Goal: Find specific fact: Find specific fact

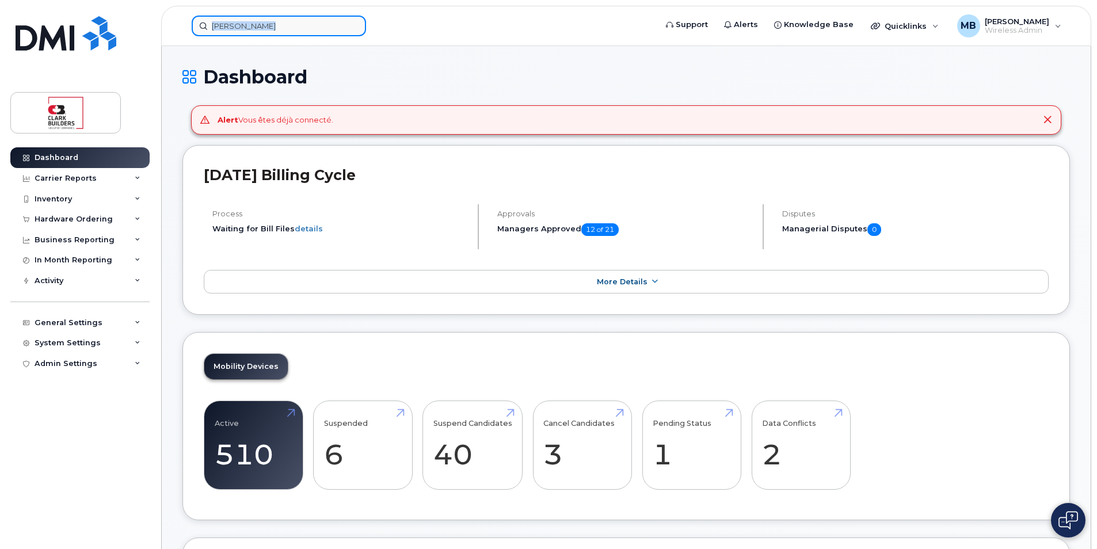
click at [294, 33] on input "brad" at bounding box center [279, 26] width 174 height 21
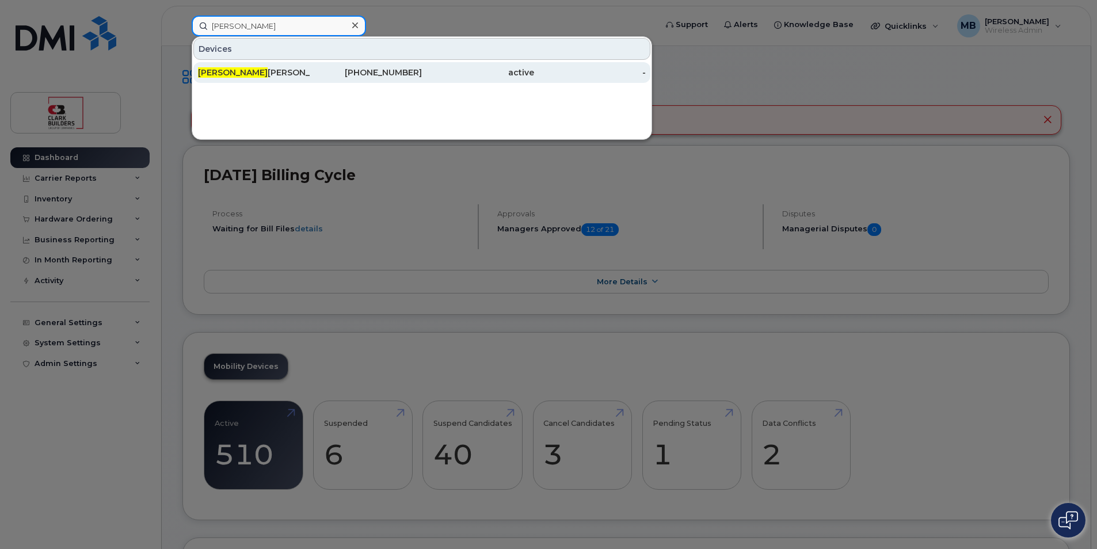
type input "brady"
click at [319, 70] on div "780-264-1208" at bounding box center [366, 73] width 112 height 12
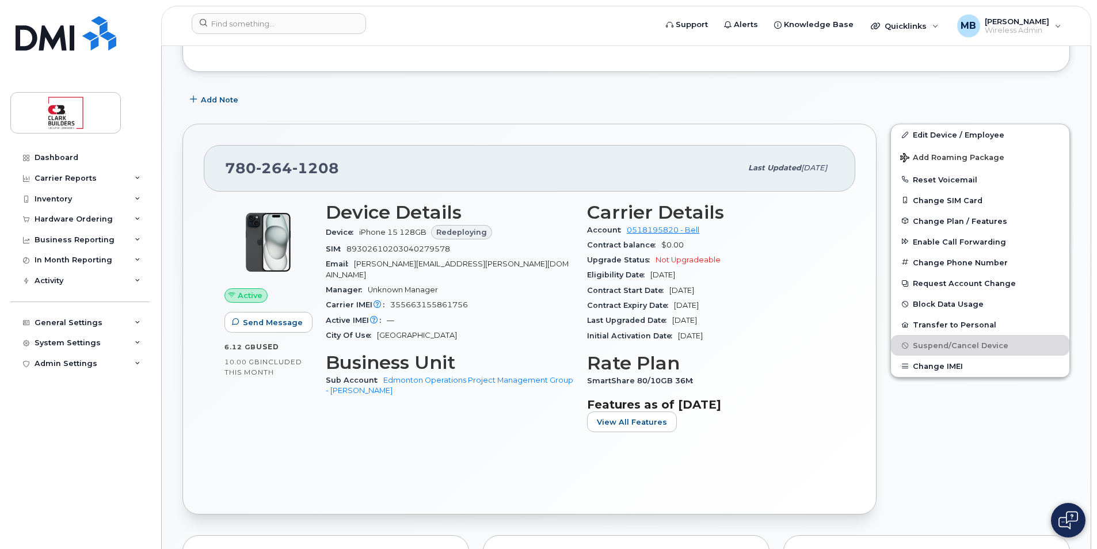
scroll to position [115, 0]
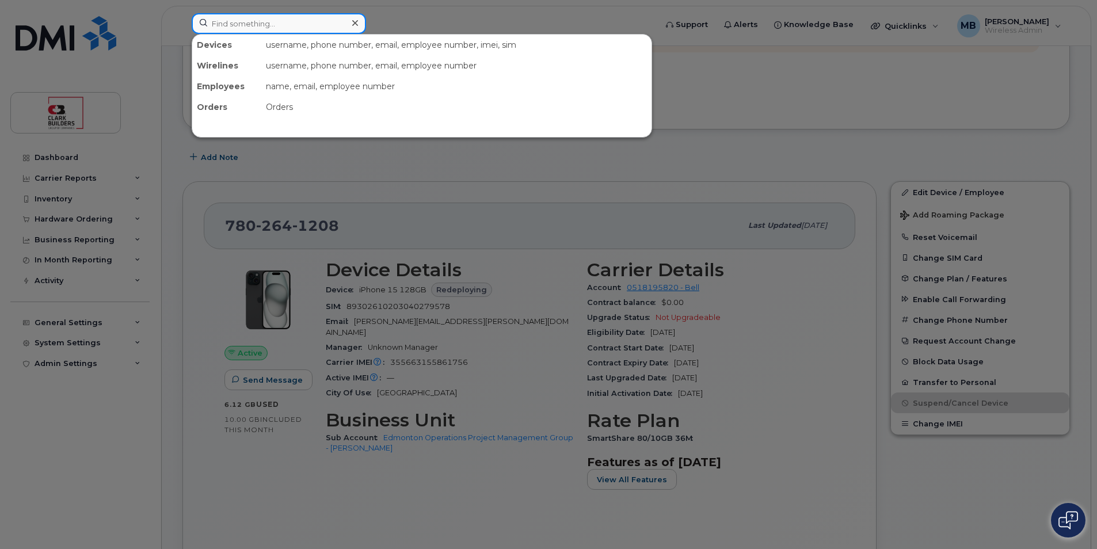
click at [270, 29] on input at bounding box center [279, 23] width 174 height 21
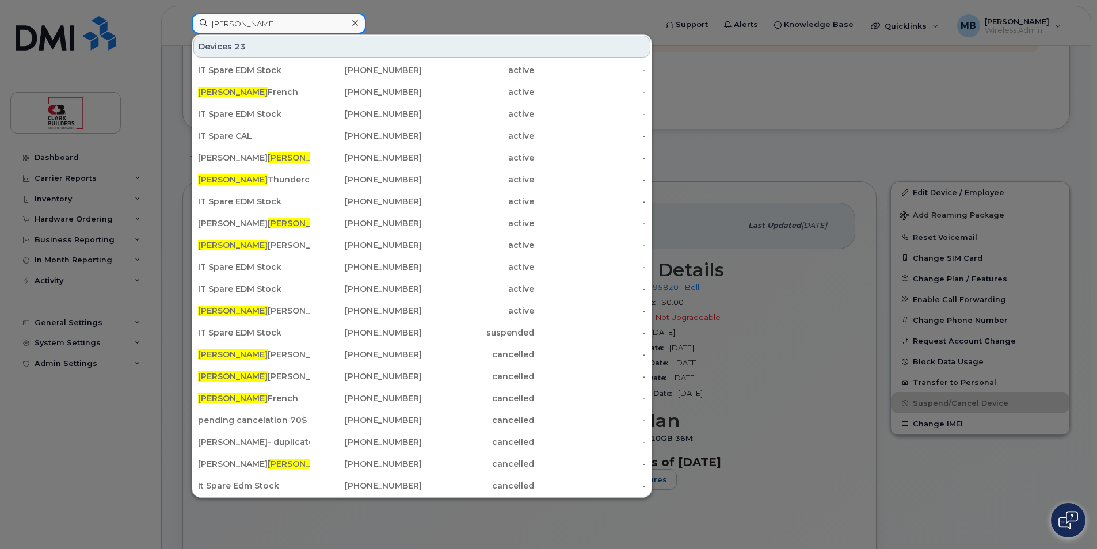
type input "[PERSON_NAME]"
click at [533, 2] on div at bounding box center [548, 274] width 1097 height 549
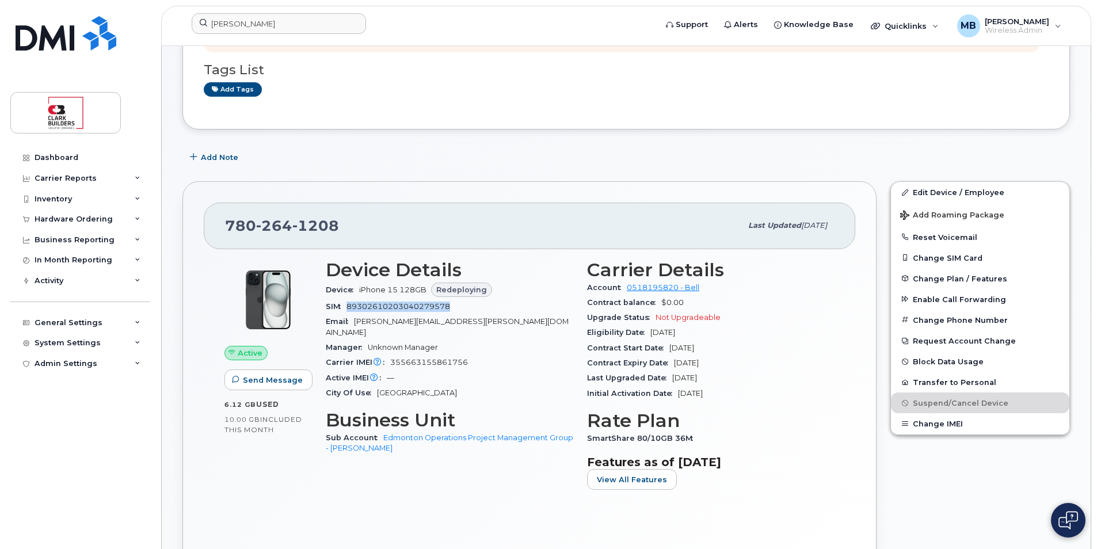
drag, startPoint x: 350, startPoint y: 307, endPoint x: 467, endPoint y: 307, distance: 117.4
click at [467, 307] on div "SIM [TECHNICAL_ID]" at bounding box center [449, 306] width 247 height 15
drag, startPoint x: 467, startPoint y: 307, endPoint x: 473, endPoint y: 322, distance: 16.0
click at [473, 322] on span "[PERSON_NAME][EMAIL_ADDRESS][PERSON_NAME][DOMAIN_NAME]" at bounding box center [447, 326] width 243 height 19
drag, startPoint x: 346, startPoint y: 305, endPoint x: 466, endPoint y: 311, distance: 119.8
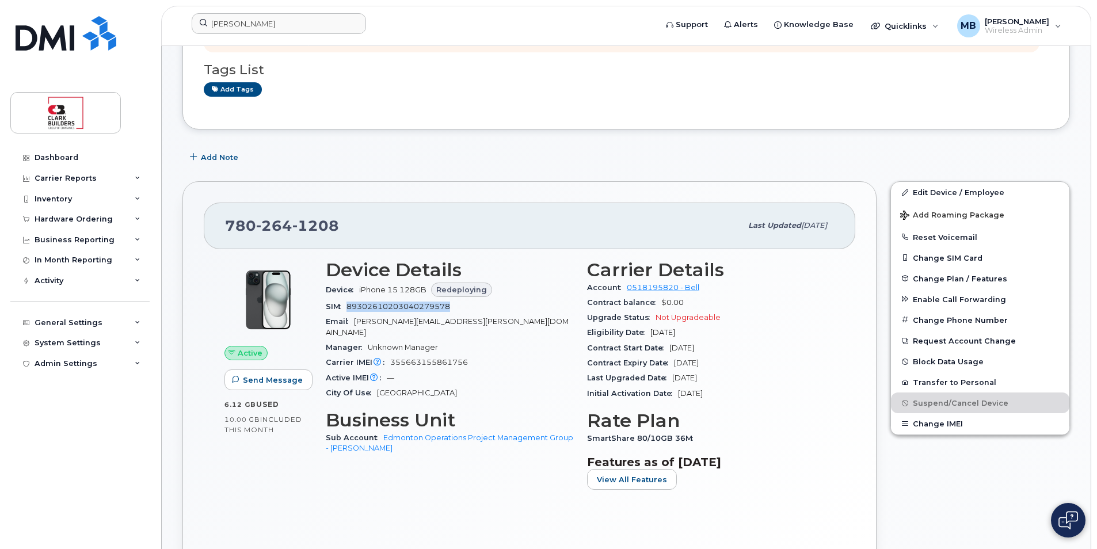
click at [466, 311] on div "SIM [TECHNICAL_ID]" at bounding box center [449, 306] width 247 height 15
click at [401, 154] on div "Add Note" at bounding box center [625, 157] width 887 height 21
drag, startPoint x: 224, startPoint y: 222, endPoint x: 353, endPoint y: 224, distance: 128.9
click at [353, 224] on div "[PHONE_NUMBER] Last updated [DATE]" at bounding box center [529, 226] width 651 height 46
drag, startPoint x: 353, startPoint y: 224, endPoint x: 352, endPoint y: 238, distance: 13.2
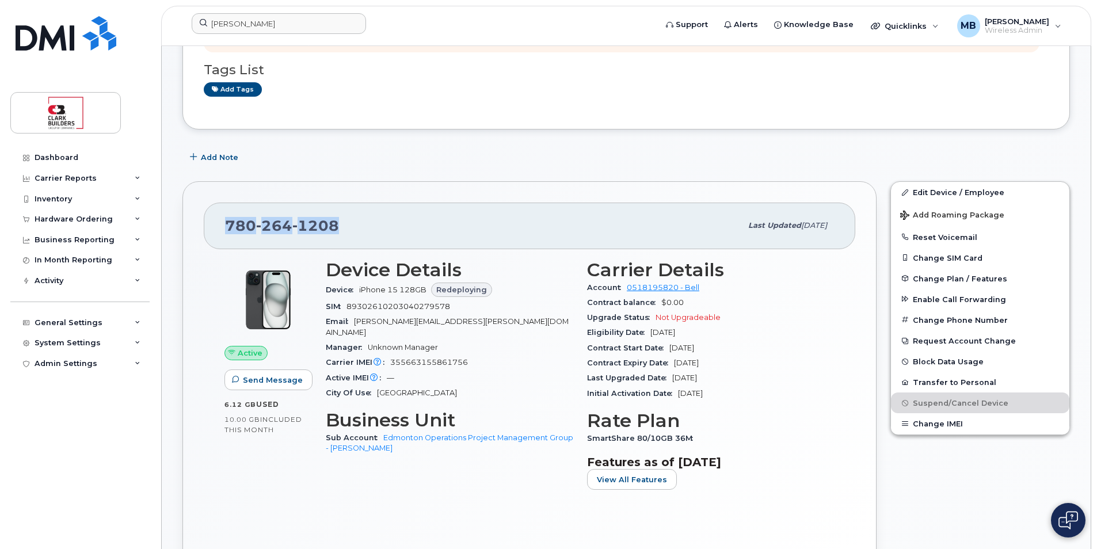
click at [352, 238] on div "[PHONE_NUMBER]" at bounding box center [483, 225] width 516 height 24
drag, startPoint x: 230, startPoint y: 220, endPoint x: 349, endPoint y: 226, distance: 119.2
click at [348, 226] on div "[PHONE_NUMBER]" at bounding box center [483, 225] width 516 height 24
drag, startPoint x: 349, startPoint y: 226, endPoint x: 399, endPoint y: 240, distance: 51.9
click at [399, 240] on div "[PHONE_NUMBER] Last updated [DATE]" at bounding box center [529, 226] width 651 height 46
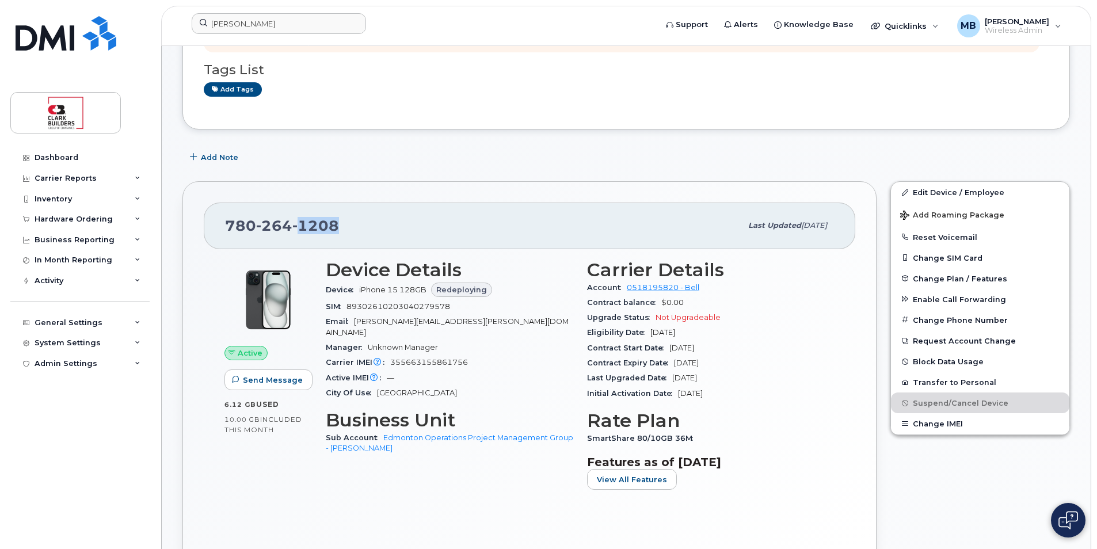
drag, startPoint x: 296, startPoint y: 222, endPoint x: 352, endPoint y: 226, distance: 56.0
click at [352, 226] on div "[PHONE_NUMBER]" at bounding box center [483, 225] width 516 height 24
drag, startPoint x: 352, startPoint y: 226, endPoint x: 415, endPoint y: 235, distance: 64.0
click at [415, 235] on div "[PHONE_NUMBER]" at bounding box center [483, 225] width 516 height 24
drag, startPoint x: 235, startPoint y: 224, endPoint x: 354, endPoint y: 228, distance: 118.6
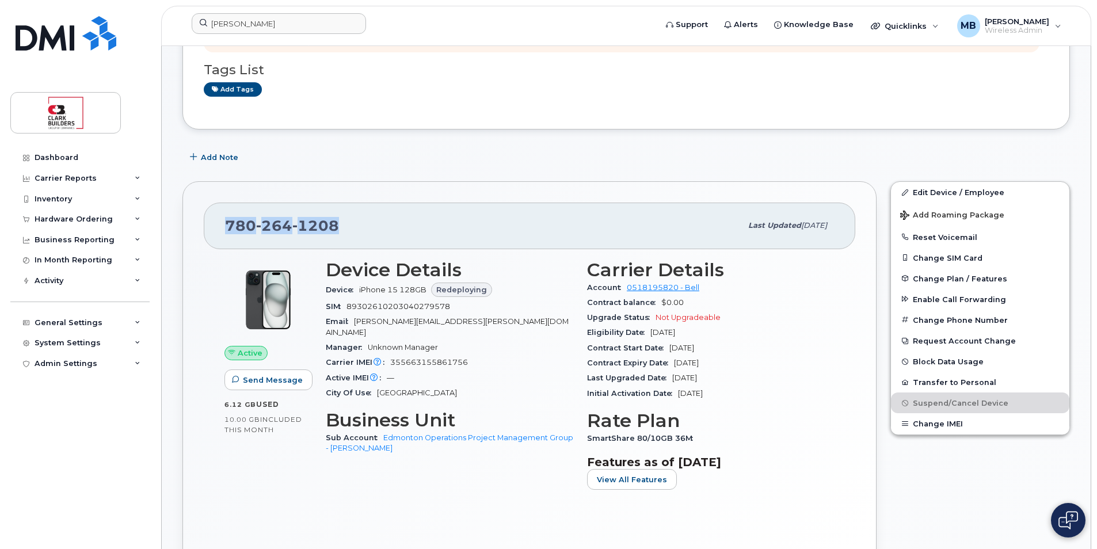
click at [354, 228] on div "[PHONE_NUMBER] Last updated [DATE]" at bounding box center [529, 226] width 651 height 46
drag, startPoint x: 354, startPoint y: 228, endPoint x: 357, endPoint y: 237, distance: 9.3
click at [357, 237] on div "[PHONE_NUMBER]" at bounding box center [483, 225] width 516 height 24
drag, startPoint x: 418, startPoint y: 353, endPoint x: 495, endPoint y: 353, distance: 77.1
click at [495, 355] on div "Carrier IMEI Carrier IMEI is reported during the last billing cycle or change o…" at bounding box center [449, 362] width 247 height 15
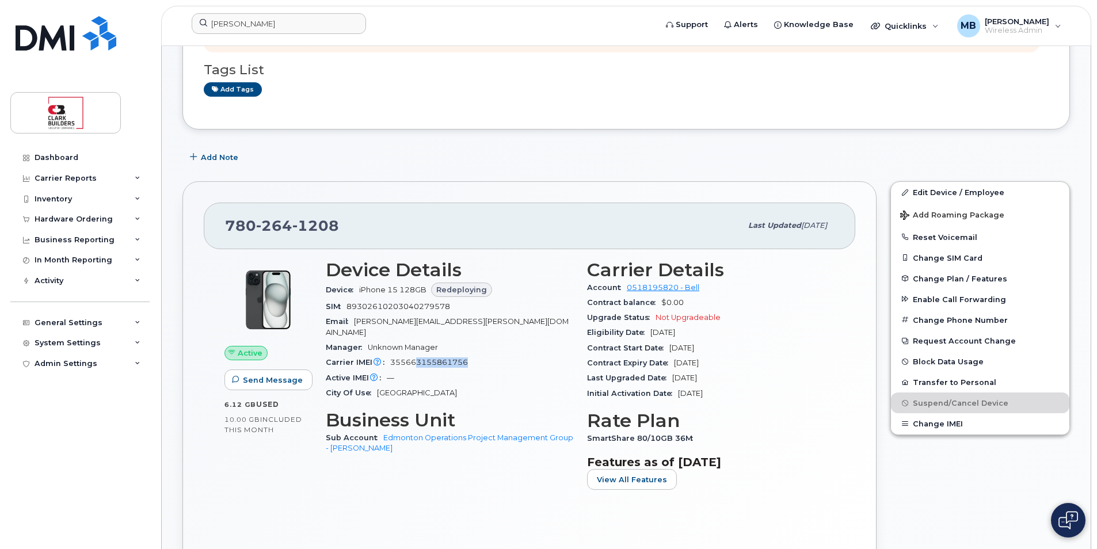
drag, startPoint x: 495, startPoint y: 353, endPoint x: 466, endPoint y: 358, distance: 29.3
click at [466, 358] on div "Carrier IMEI Carrier IMEI is reported during the last billing cycle or change o…" at bounding box center [449, 362] width 247 height 15
drag, startPoint x: 361, startPoint y: 305, endPoint x: 399, endPoint y: 303, distance: 37.4
click at [399, 303] on span "89302610203040279578" at bounding box center [398, 306] width 104 height 9
drag, startPoint x: 399, startPoint y: 303, endPoint x: 407, endPoint y: 307, distance: 9.3
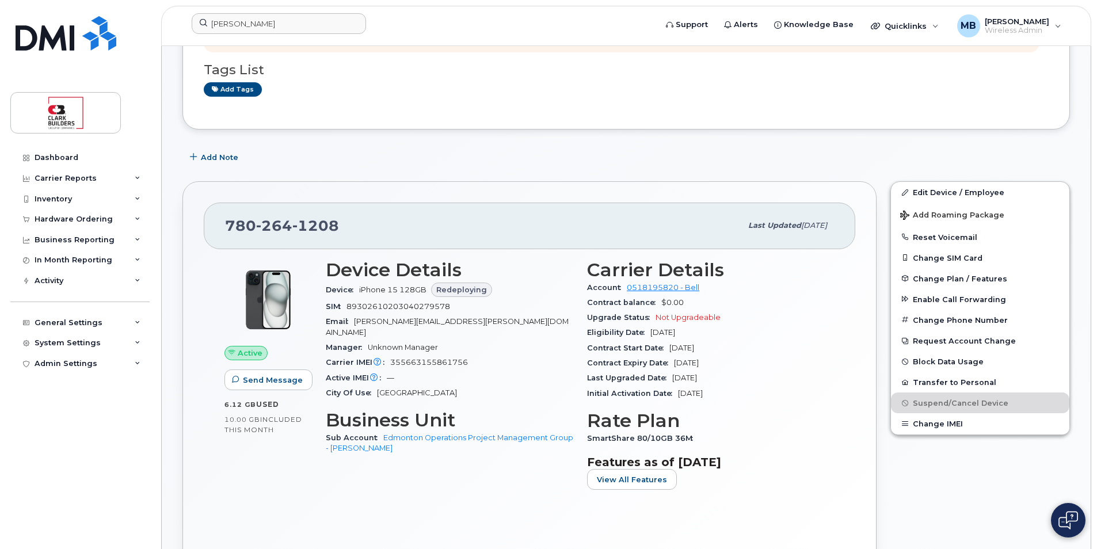
click at [407, 307] on span "89302610203040279578" at bounding box center [398, 306] width 104 height 9
drag, startPoint x: 356, startPoint y: 308, endPoint x: 407, endPoint y: 307, distance: 51.2
click at [407, 307] on span "89302610203040279578" at bounding box center [398, 306] width 104 height 9
drag, startPoint x: 407, startPoint y: 307, endPoint x: 417, endPoint y: 307, distance: 9.2
click at [417, 307] on span "89302610203040279578" at bounding box center [398, 306] width 104 height 9
